Goal: Information Seeking & Learning: Understand process/instructions

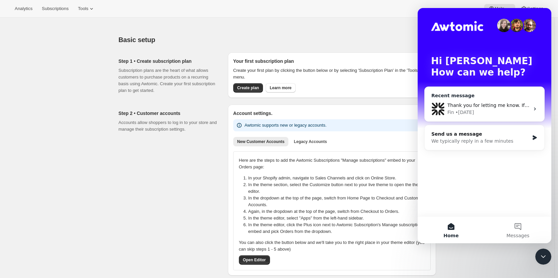
click at [494, 109] on div "Thank you for letting me know. If you have any other questions or need further …" at bounding box center [488, 105] width 82 height 7
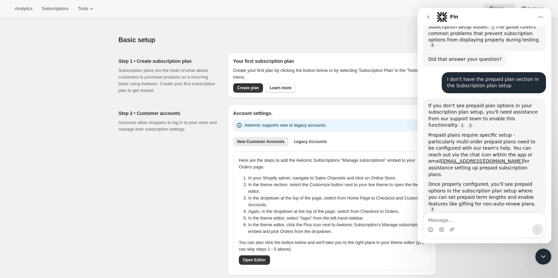
scroll to position [1039, 0]
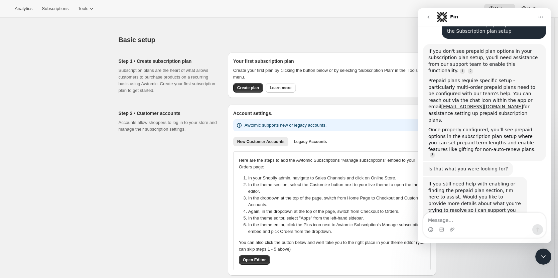
click at [463, 218] on textarea "Message…" at bounding box center [484, 218] width 122 height 11
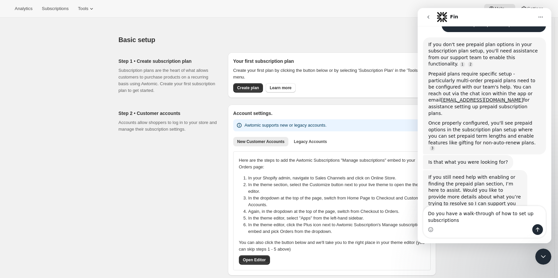
type textarea "Do you have a walk-through of how to set up subscriptions?"
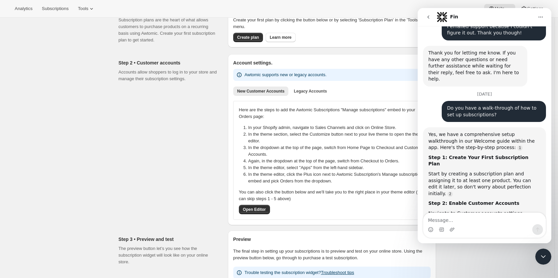
scroll to position [0, 0]
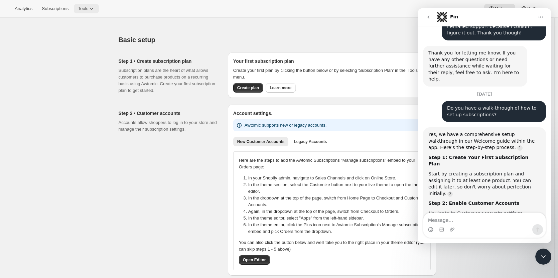
click at [85, 10] on span "Tools" at bounding box center [83, 8] width 10 height 5
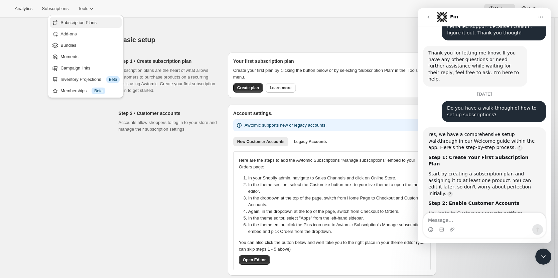
click at [80, 24] on span "Subscription Plans" at bounding box center [78, 22] width 36 height 5
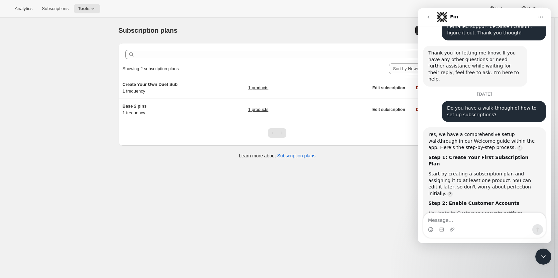
click at [307, 8] on div "Analytics Subscriptions Tools Help Settings" at bounding box center [279, 9] width 558 height 18
click at [78, 6] on span "Tools" at bounding box center [84, 8] width 12 height 5
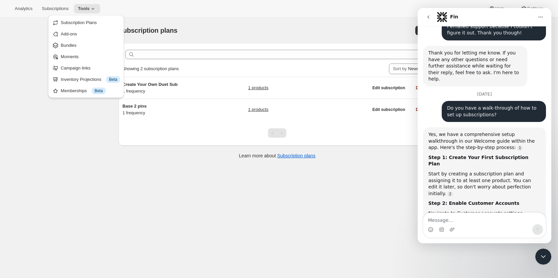
click at [76, 146] on div "Subscription plans. This page is ready Subscription plans Create Clear Showing …" at bounding box center [277, 157] width 554 height 278
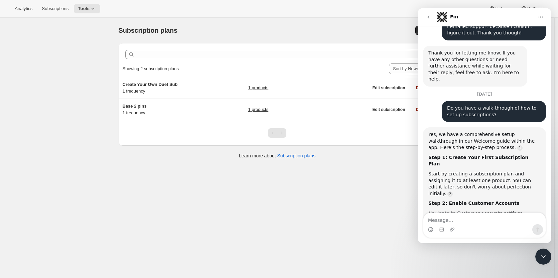
scroll to position [1302, 0]
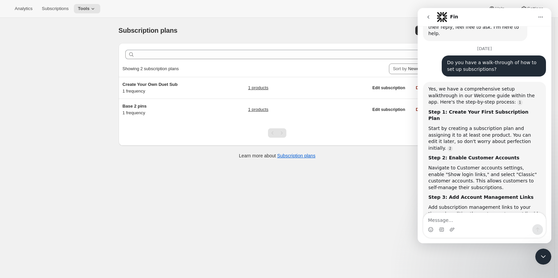
click at [373, 188] on div "Subscription plans. This page is ready Subscription plans Create Clear Showing …" at bounding box center [277, 157] width 554 height 278
click at [541, 255] on icon "Close Intercom Messenger" at bounding box center [543, 256] width 8 height 8
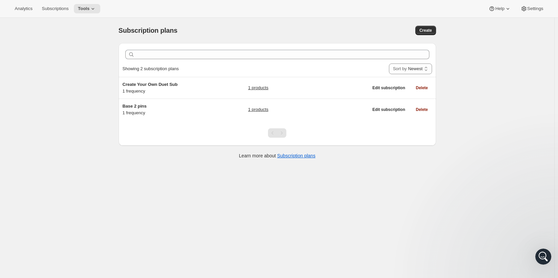
scroll to position [1240, 0]
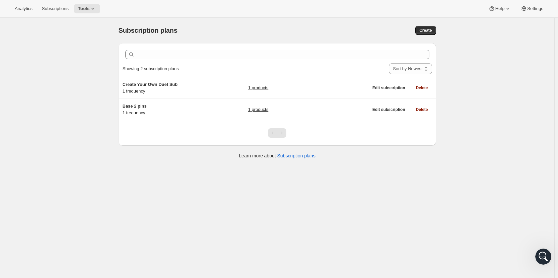
click at [456, 5] on div "Analytics Subscriptions Tools Help Settings" at bounding box center [279, 9] width 558 height 18
click at [535, 8] on span "Settings" at bounding box center [535, 8] width 16 height 5
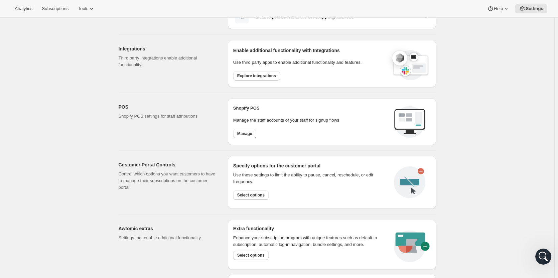
scroll to position [270, 0]
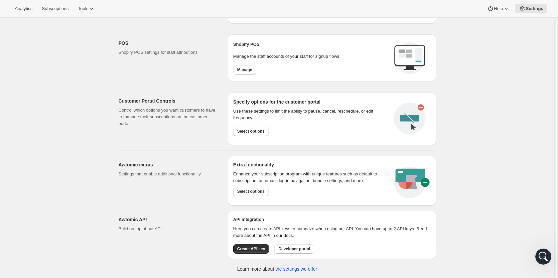
click at [542, 253] on icon "Open Intercom Messenger" at bounding box center [543, 256] width 11 height 11
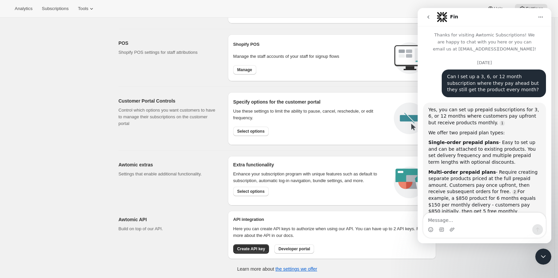
scroll to position [1224, 0]
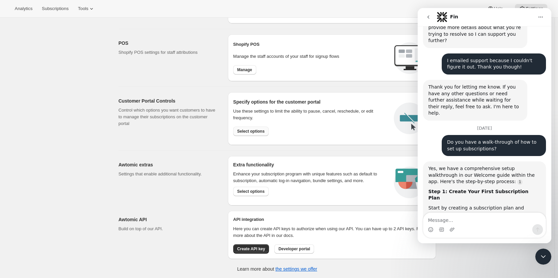
click at [256, 131] on span "Select options" at bounding box center [250, 131] width 27 height 5
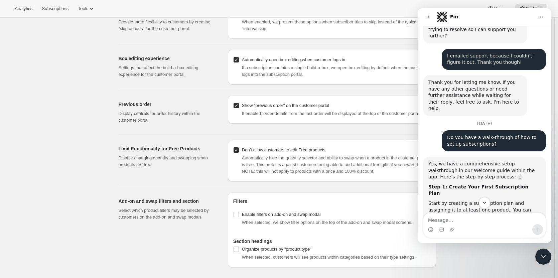
scroll to position [1229, 0]
click at [540, 251] on div "Close Intercom Messenger" at bounding box center [543, 256] width 16 height 16
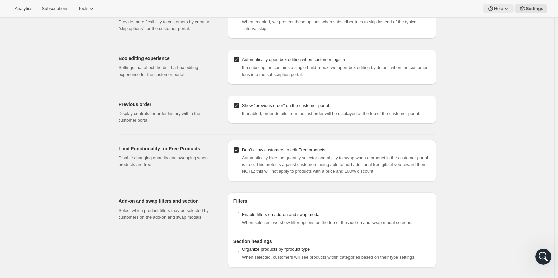
click at [505, 7] on icon at bounding box center [506, 8] width 7 height 7
click at [501, 23] on span "Setup guide" at bounding box center [499, 22] width 23 height 5
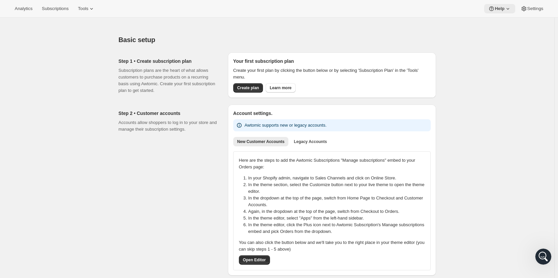
click at [506, 9] on icon at bounding box center [507, 8] width 7 height 7
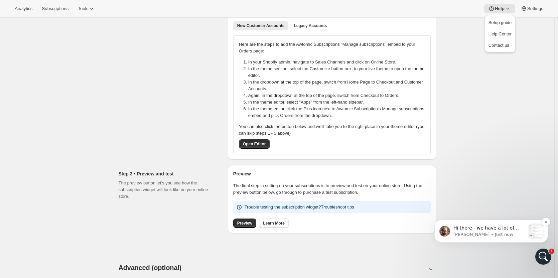
click at [502, 228] on p "Hi there - we have a lot of help articles in docs.awtomic.com. But I think if y…" at bounding box center [489, 228] width 72 height 7
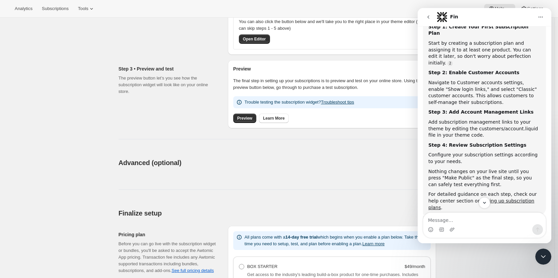
scroll to position [1388, 0]
click at [395, 157] on div "Advanced (optional). This page is ready Advanced (optional)" at bounding box center [277, 162] width 317 height 25
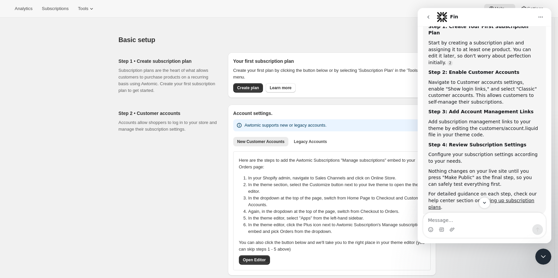
scroll to position [1452, 0]
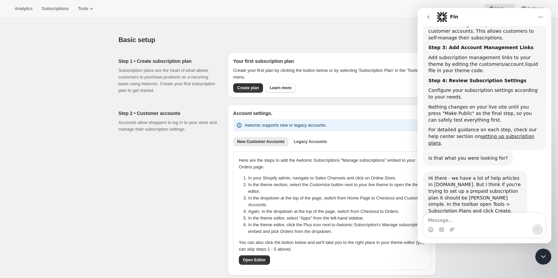
click at [209, 211] on div "Step 2 • Customer accounts Accounts allow shoppers to log in to your store and …" at bounding box center [171, 190] width 104 height 171
click at [544, 254] on icon "Close Intercom Messenger" at bounding box center [543, 256] width 8 height 8
